Goal: Use online tool/utility: Utilize a website feature to perform a specific function

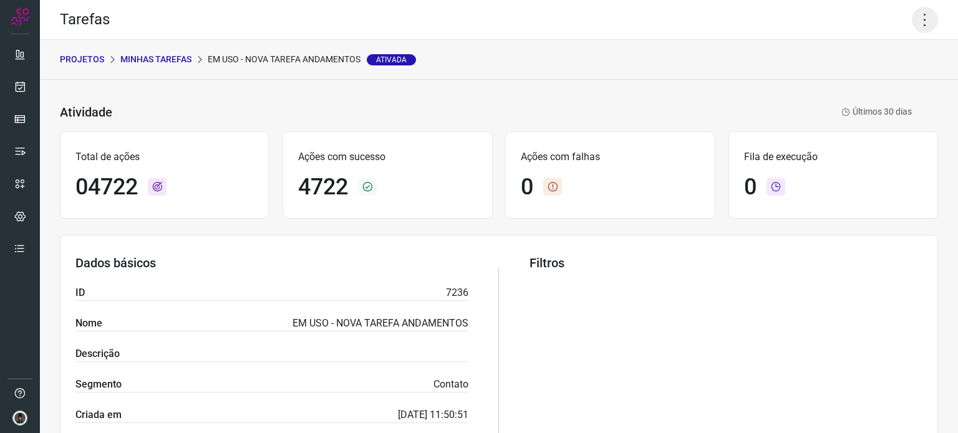
click at [915, 10] on icon at bounding box center [925, 20] width 26 height 26
click at [858, 84] on li "Executar" at bounding box center [870, 82] width 113 height 20
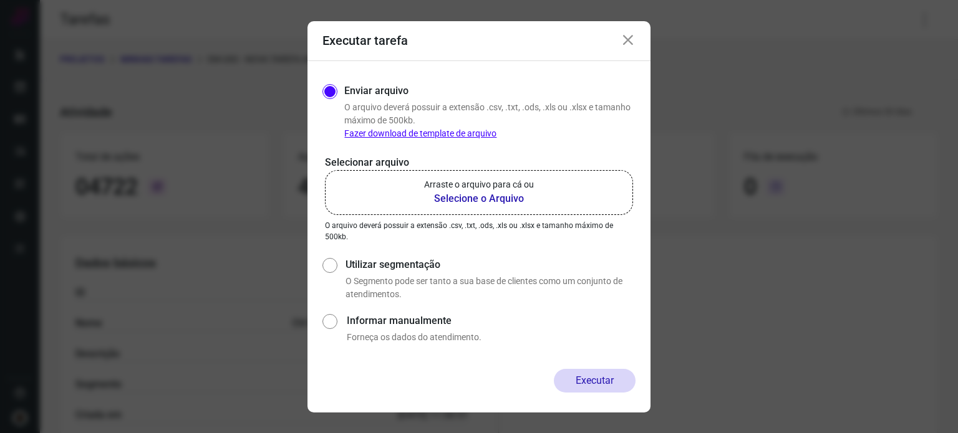
click at [463, 189] on p "Arraste o arquivo para cá ou" at bounding box center [479, 184] width 110 height 13
click at [0, 0] on input "Arraste o arquivo para cá ou Selecione o Arquivo" at bounding box center [0, 0] width 0 height 0
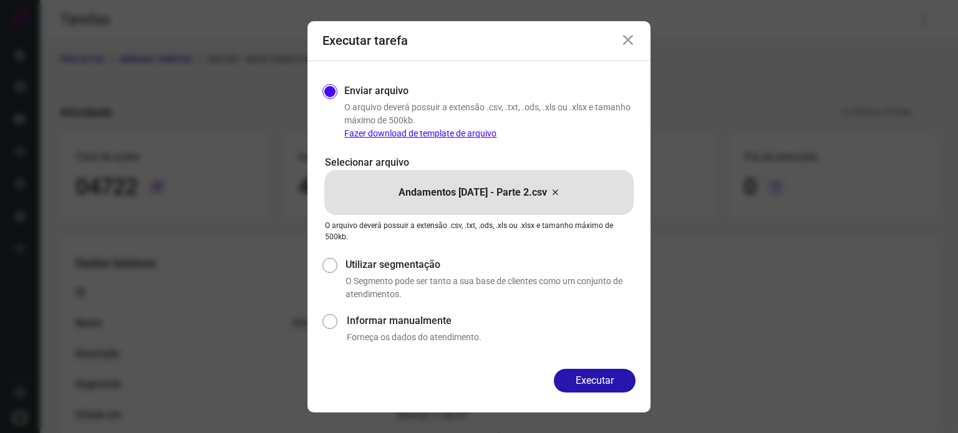
click at [600, 379] on button "Executar" at bounding box center [595, 381] width 82 height 24
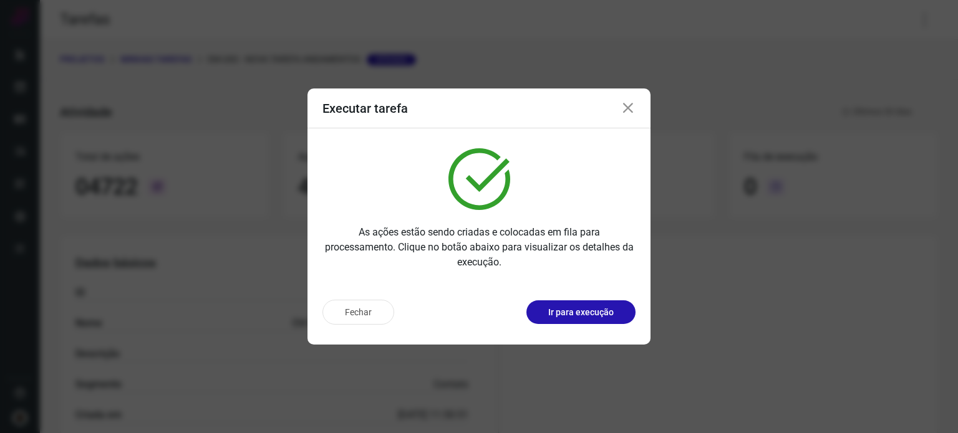
click at [629, 117] on div "Executar tarefa" at bounding box center [478, 109] width 343 height 40
click at [627, 112] on icon at bounding box center [627, 108] width 15 height 15
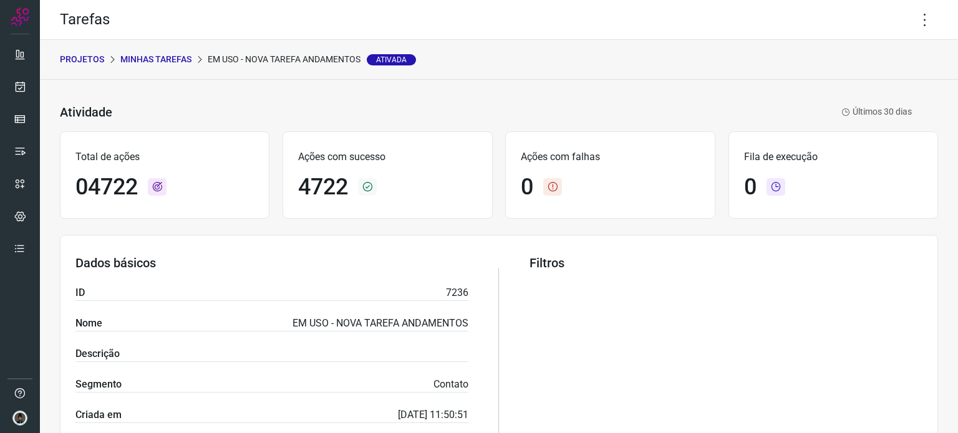
click at [935, 14] on div "Tarefas" at bounding box center [499, 20] width 918 height 40
click at [920, 21] on icon at bounding box center [925, 20] width 26 height 26
click at [857, 90] on li "Executar" at bounding box center [870, 82] width 113 height 20
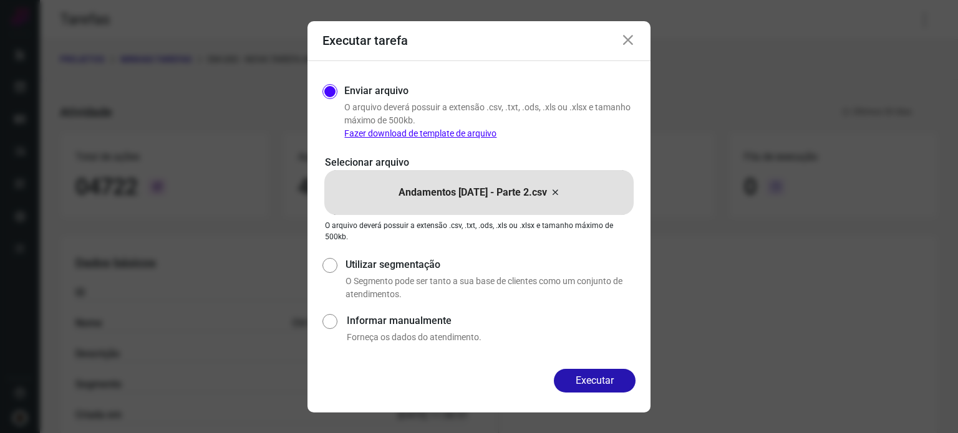
click at [560, 192] on icon at bounding box center [555, 192] width 10 height 15
click at [0, 0] on input "Andamentos [DATE] - Parte 2.csv" at bounding box center [0, 0] width 0 height 0
click at [594, 384] on button "Executar" at bounding box center [595, 381] width 82 height 24
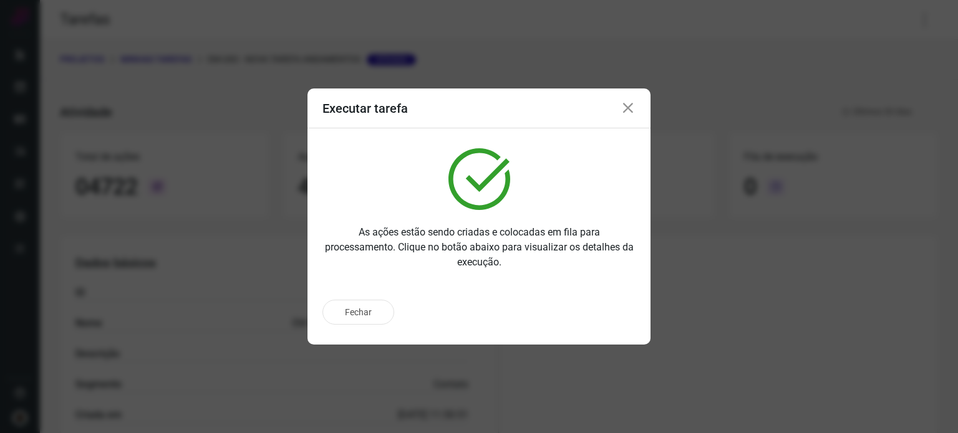
click at [632, 105] on icon at bounding box center [627, 108] width 15 height 15
